Goal: Information Seeking & Learning: Learn about a topic

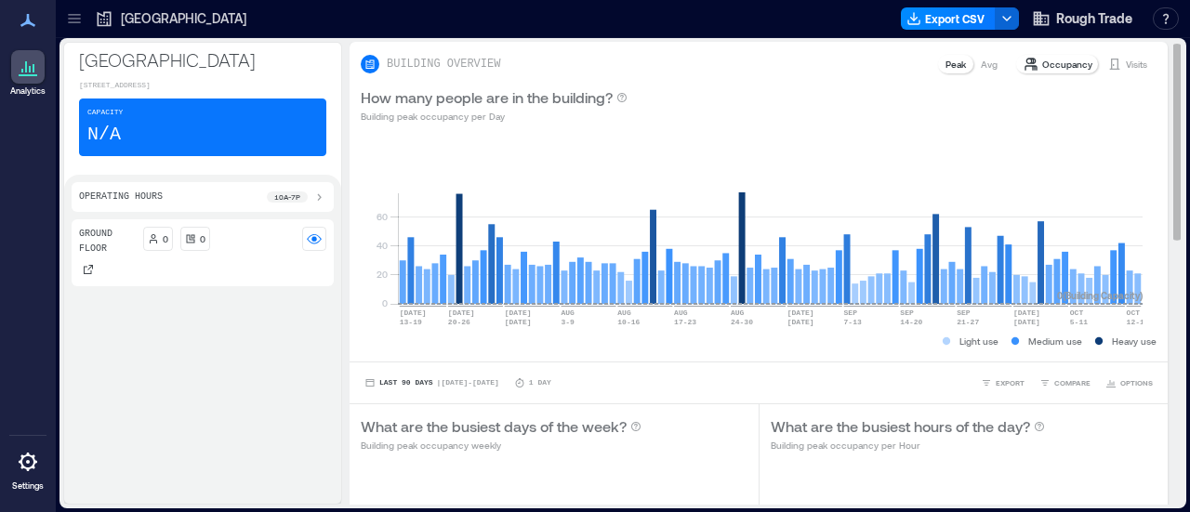
click at [1126, 68] on p "Visits" at bounding box center [1136, 64] width 21 height 15
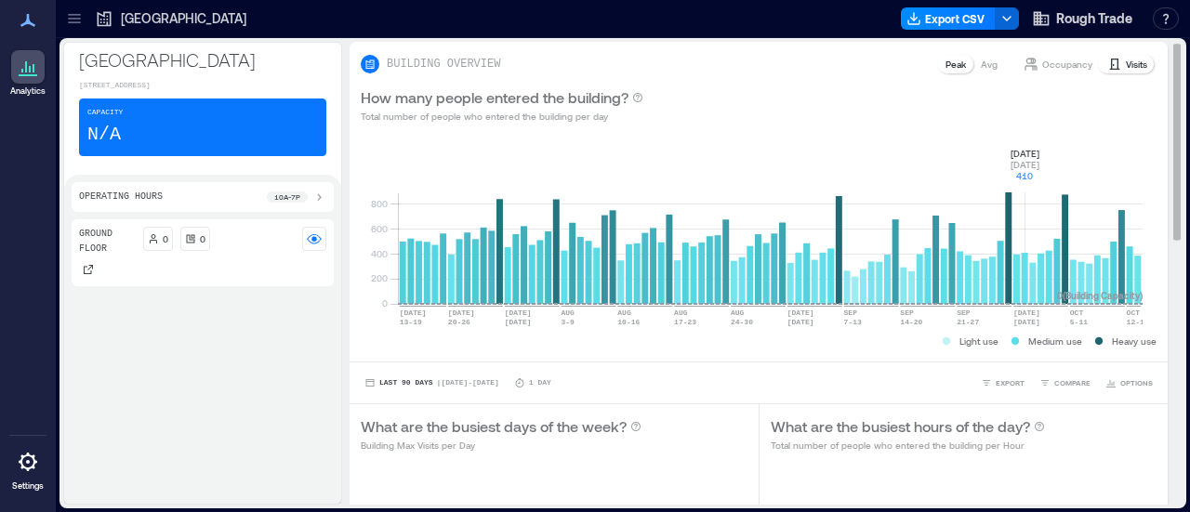
scroll to position [300, 0]
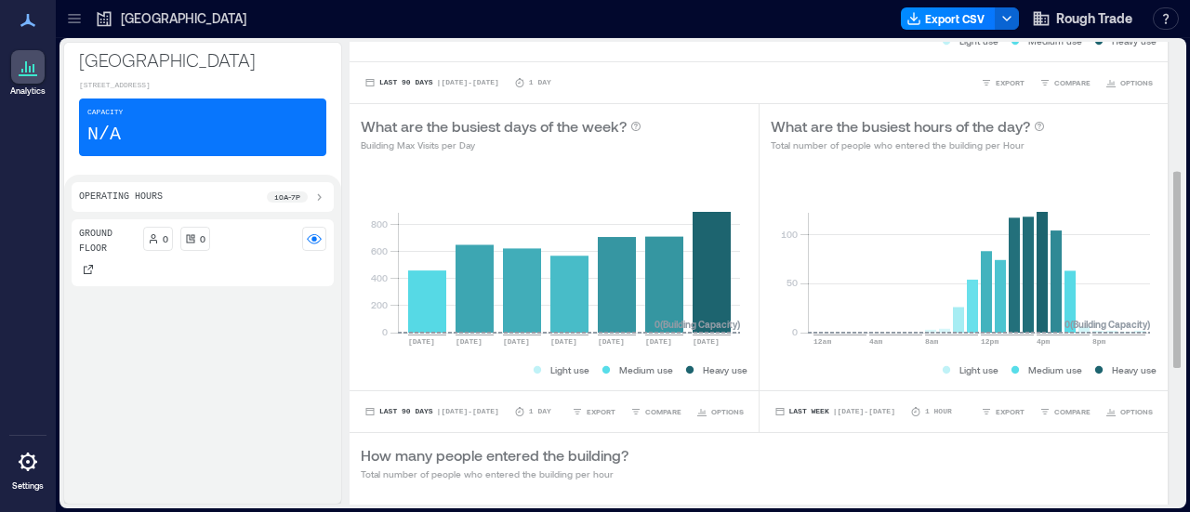
click at [773, 285] on icon "0 50 100 12am 4am 8am 12pm 4pm 8pm 0 ( Building Capacity )" at bounding box center [960, 268] width 379 height 186
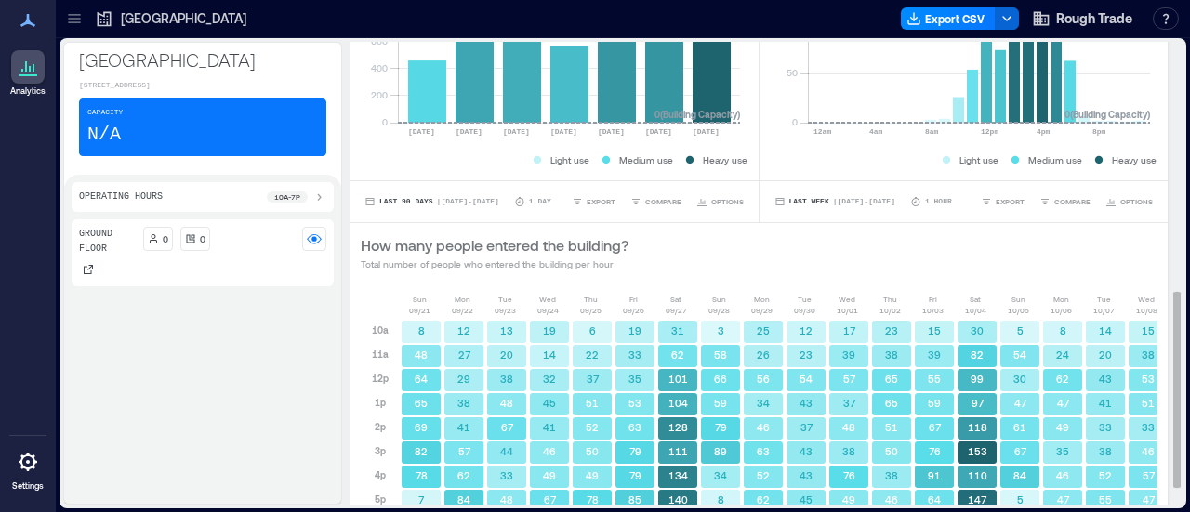
scroll to position [480, 0]
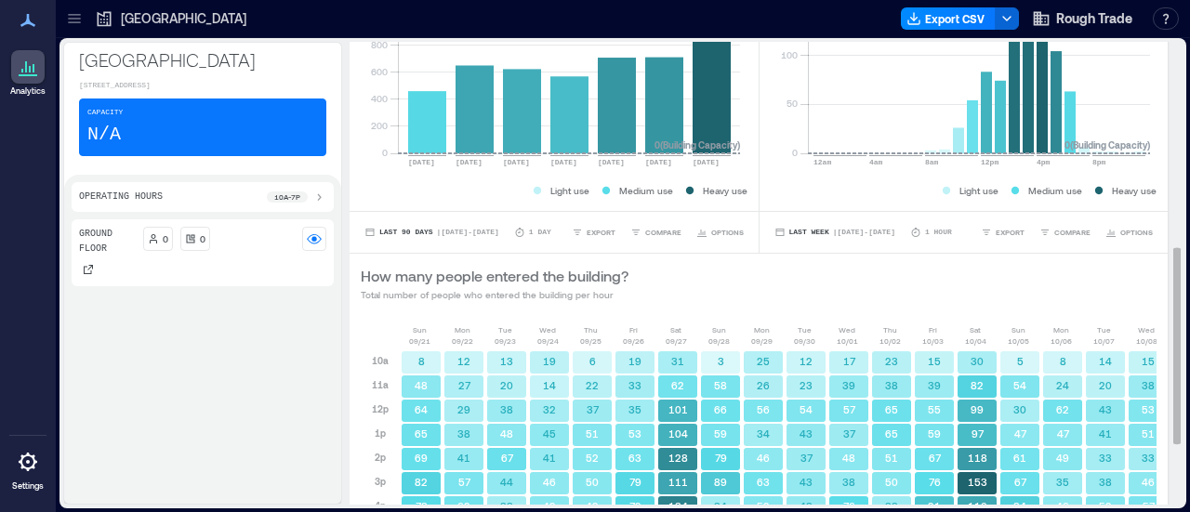
click at [1040, 145] on rect at bounding box center [979, 74] width 342 height 158
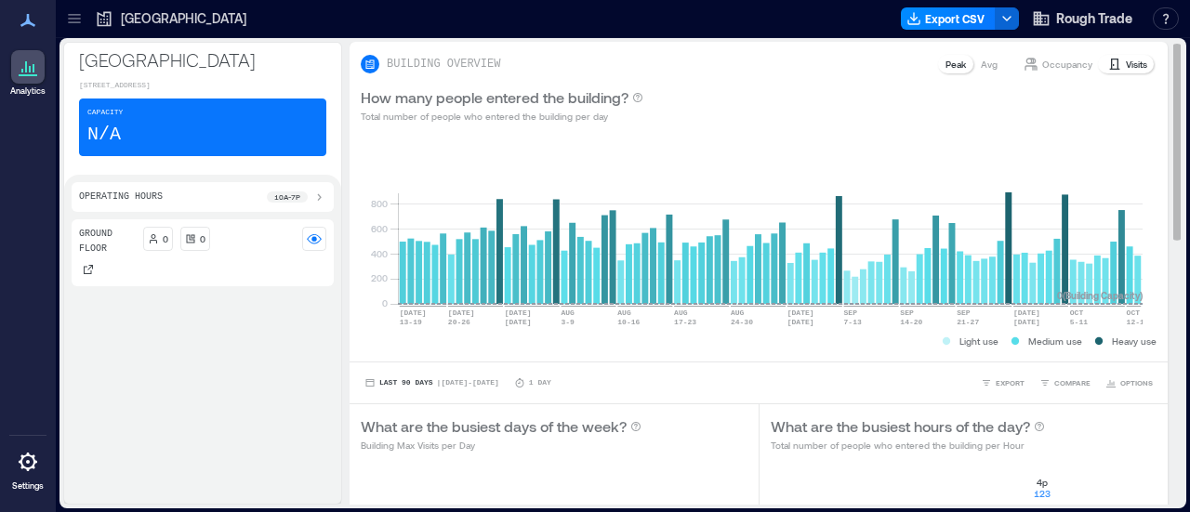
click at [1042, 51] on div "BUILDING OVERVIEW Peak Avg Occupancy Visits" at bounding box center [759, 58] width 818 height 33
click at [1044, 60] on p "Occupancy" at bounding box center [1067, 64] width 50 height 15
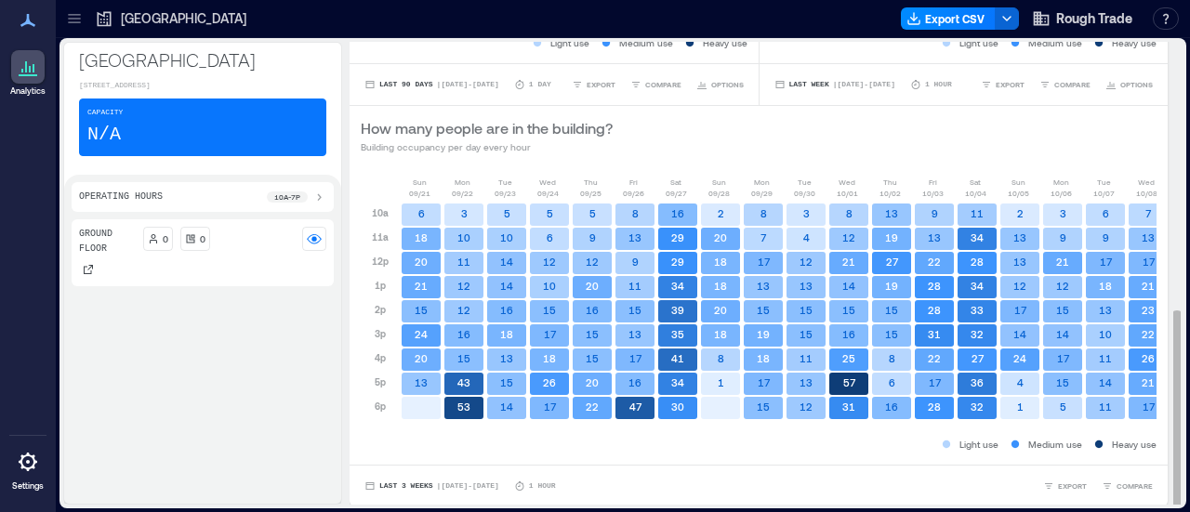
scroll to position [2, 0]
